Goal: Task Accomplishment & Management: Manage account settings

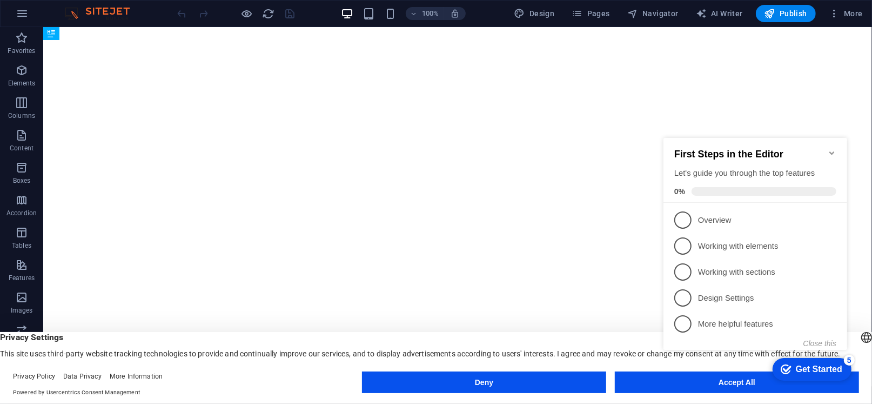
click at [704, 380] on div "checkmark Get Started 5 First Steps in the Editor Let's guide you through the t…" at bounding box center [757, 252] width 197 height 263
click at [703, 388] on body "[DOMAIN_NAME] Home Favorites Elements Columns Content Boxes Accordion Tables Fe…" at bounding box center [436, 202] width 872 height 404
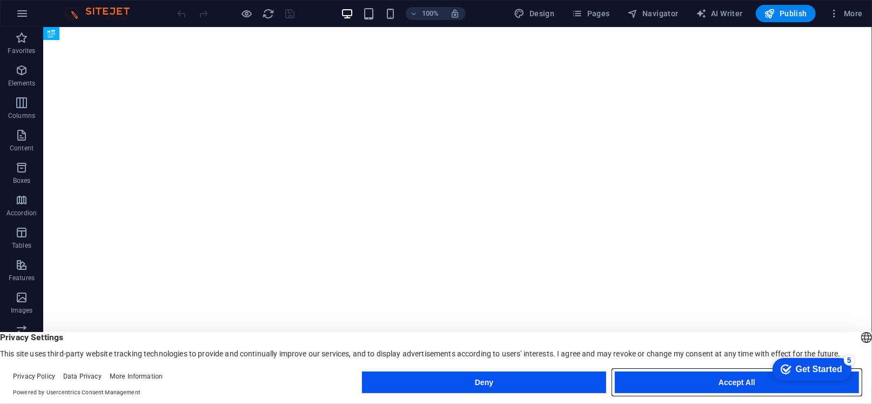
click at [677, 376] on button "Accept All" at bounding box center [737, 382] width 244 height 22
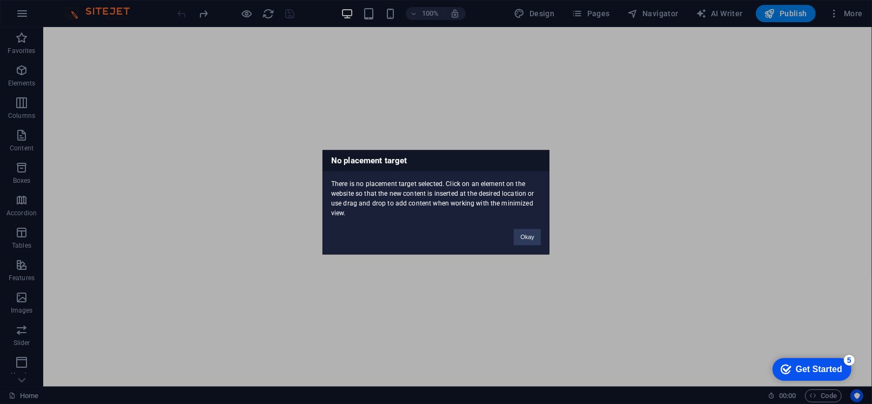
click button "Okay" at bounding box center [527, 237] width 27 height 16
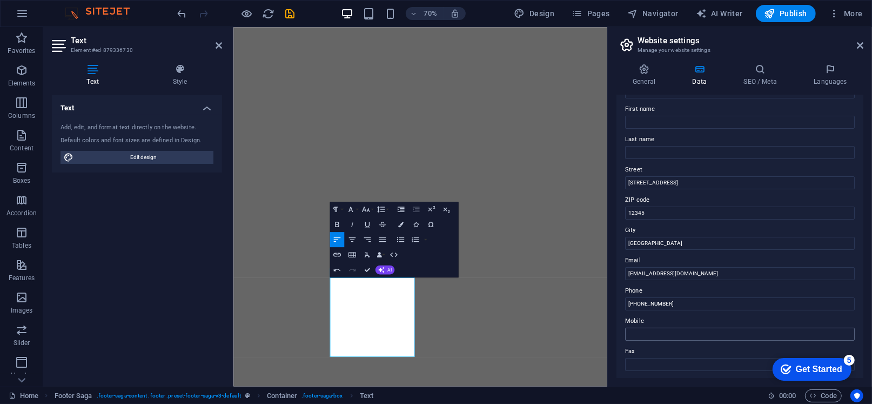
scroll to position [108, 0]
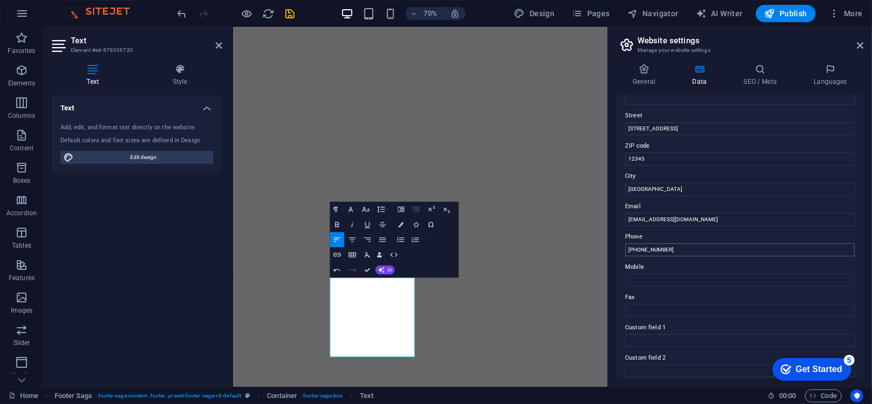
click at [678, 255] on div "Phone [PHONE_NUMBER]" at bounding box center [740, 243] width 230 height 26
click at [671, 248] on input "[PHONE_NUMBER]" at bounding box center [740, 249] width 230 height 13
drag, startPoint x: 676, startPoint y: 248, endPoint x: 612, endPoint y: 250, distance: 63.8
click at [614, 251] on div "General Data SEO / Meta Languages Website name [DOMAIN_NAME] Logo Drag files he…" at bounding box center [740, 220] width 264 height 331
paste input "57 15648370"
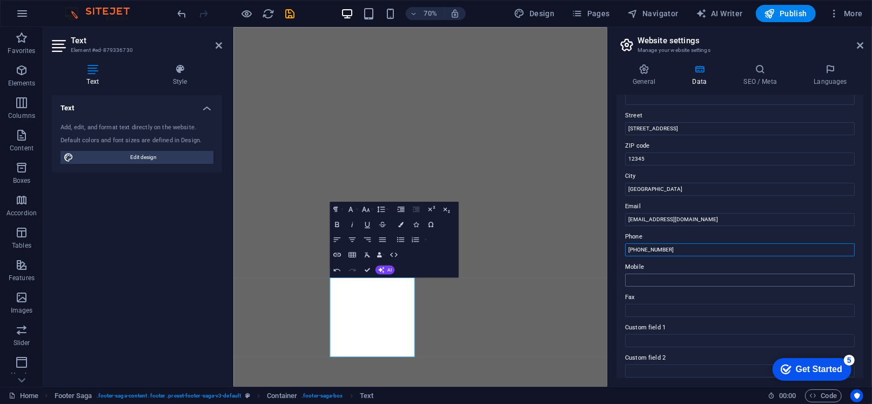
type input "[PHONE_NUMBER]"
click at [666, 275] on input "Mobile" at bounding box center [740, 280] width 230 height 13
click at [629, 279] on input "656829" at bounding box center [740, 280] width 230 height 13
type input "+"
type input "[EMAIL_ADDRESS][DOMAIN_NAME]"
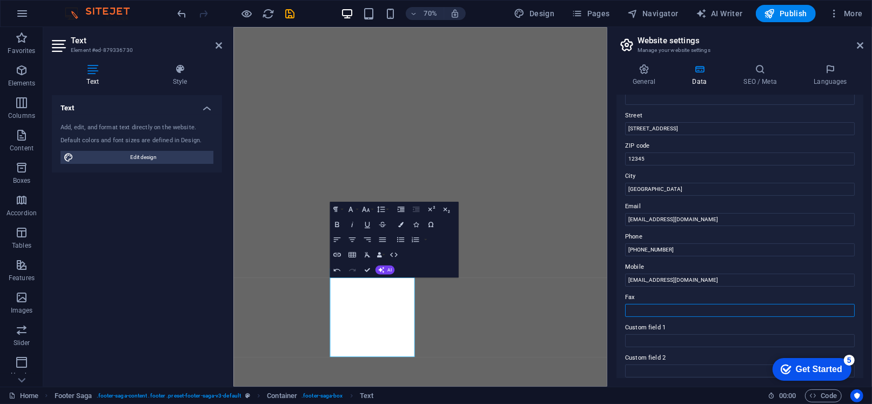
click at [672, 311] on input "Fax" at bounding box center [740, 310] width 230 height 13
click at [662, 342] on input "Custom field 1" at bounding box center [740, 340] width 230 height 13
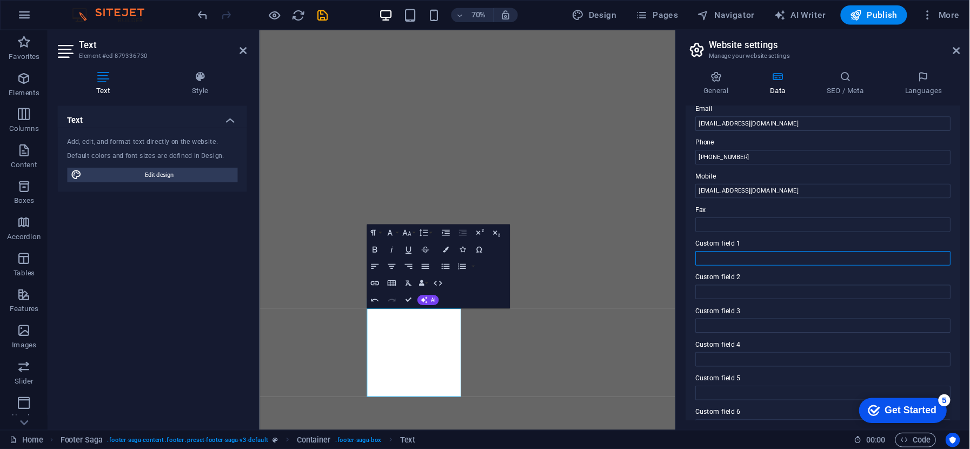
scroll to position [236, 0]
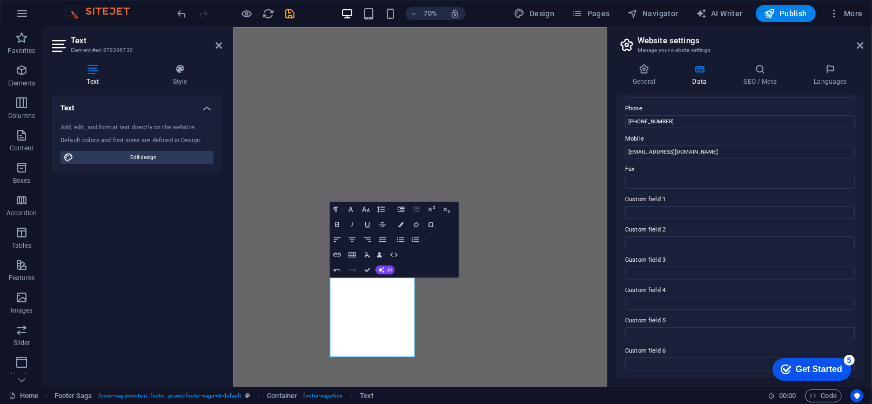
click at [799, 370] on div "Get Started" at bounding box center [819, 369] width 46 height 10
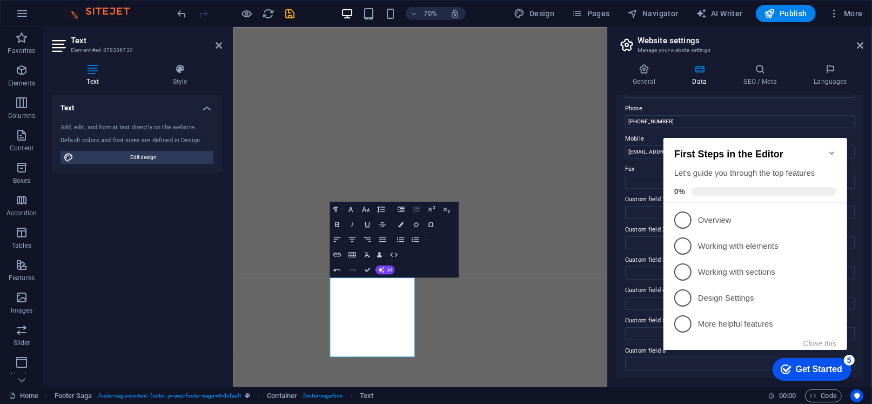
click at [830, 149] on icon "Minimize checklist" at bounding box center [832, 152] width 9 height 9
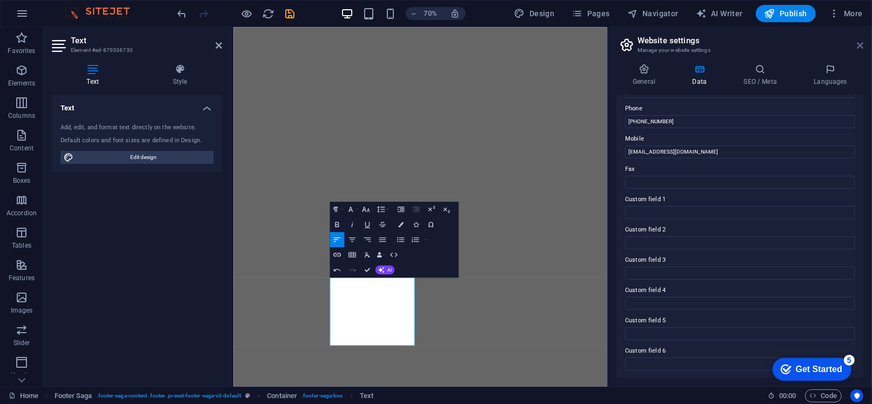
click at [857, 42] on icon at bounding box center [860, 45] width 6 height 9
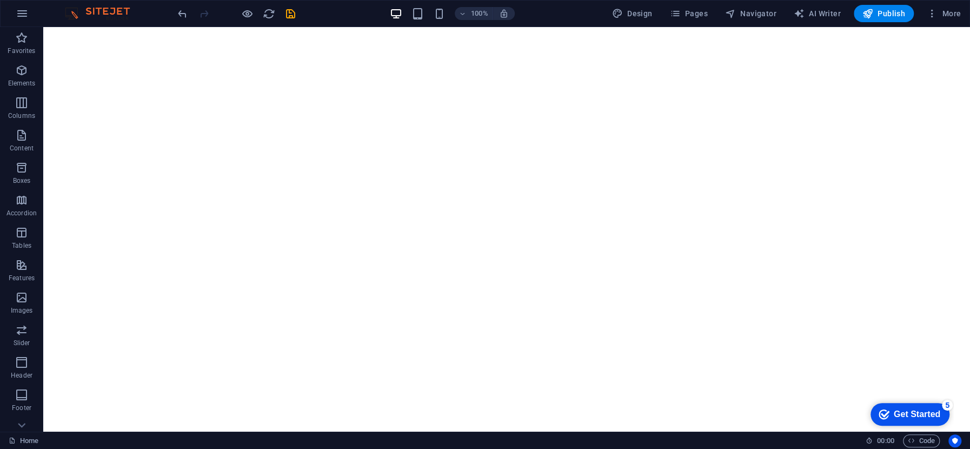
click at [872, 403] on div "checkmark Get Started 5" at bounding box center [909, 414] width 79 height 23
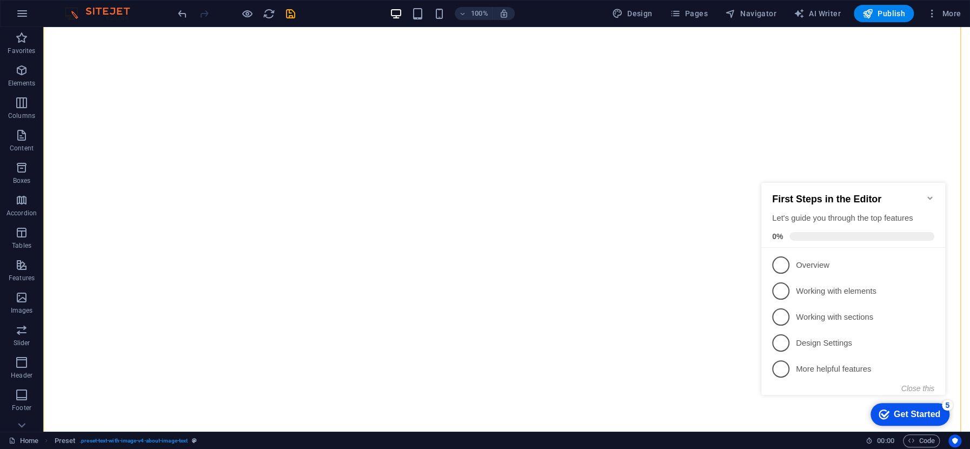
click at [872, 194] on h2 "First Steps in the Editor" at bounding box center [853, 199] width 162 height 11
click at [872, 196] on icon "Minimize checklist" at bounding box center [929, 197] width 5 height 3
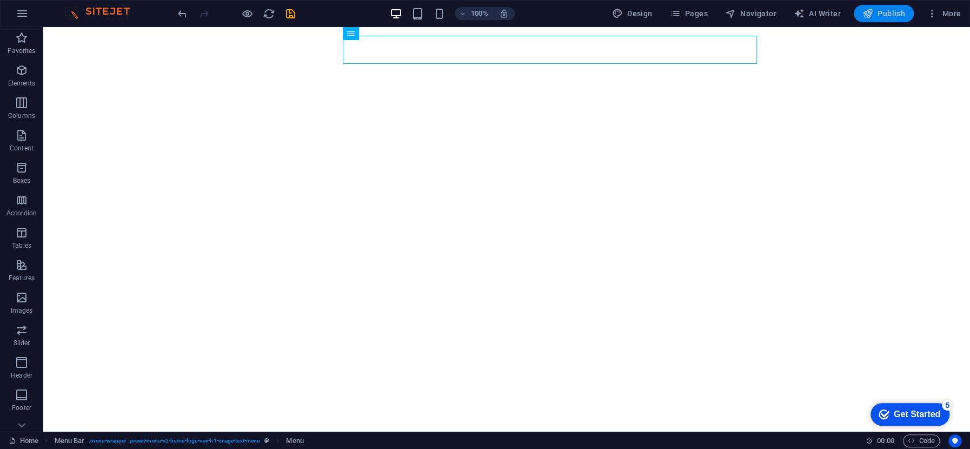
click at [872, 14] on span "Publish" at bounding box center [883, 13] width 43 height 11
